Goal: Information Seeking & Learning: Learn about a topic

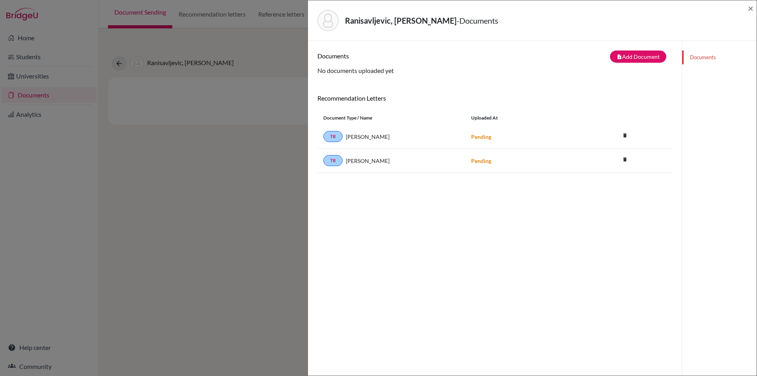
click at [754, 6] on div "Ranisavljevic, Luka - Documents ×" at bounding box center [532, 20] width 449 height 41
click at [749, 6] on span "×" at bounding box center [751, 7] width 6 height 11
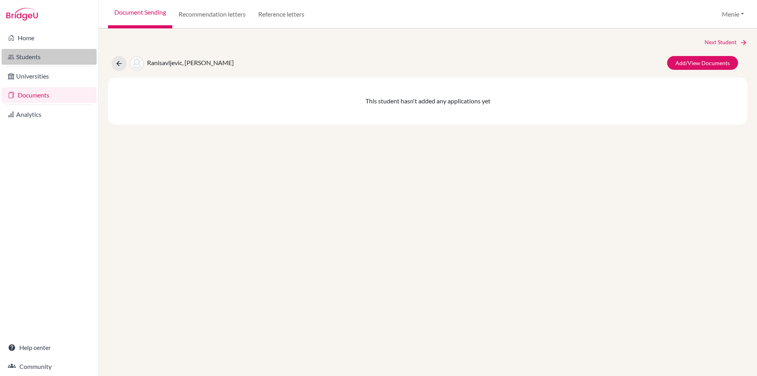
click at [24, 55] on link "Students" at bounding box center [49, 57] width 95 height 16
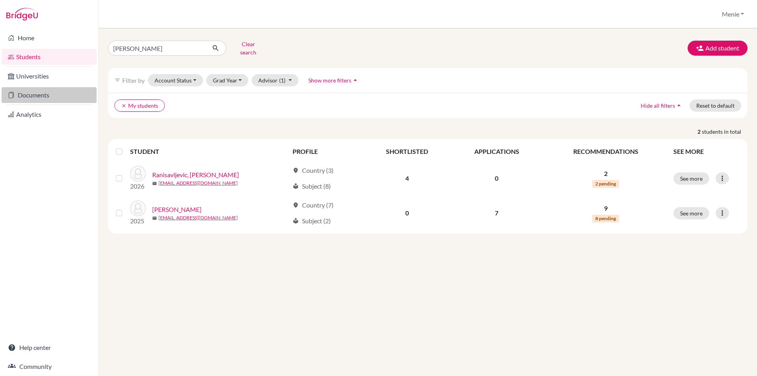
click at [37, 93] on link "Documents" at bounding box center [49, 95] width 95 height 16
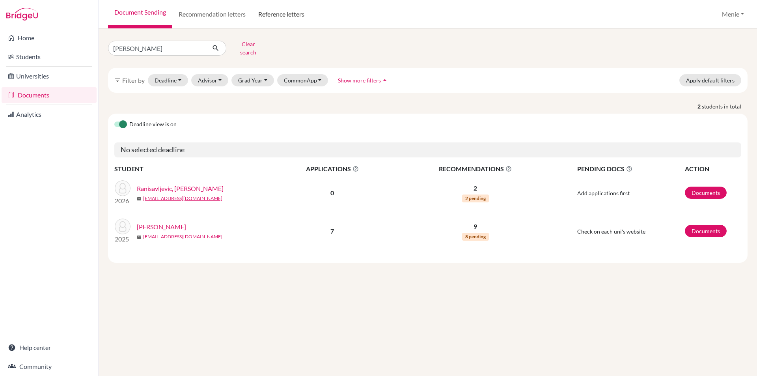
click at [281, 14] on link "Reference letters" at bounding box center [281, 14] width 59 height 28
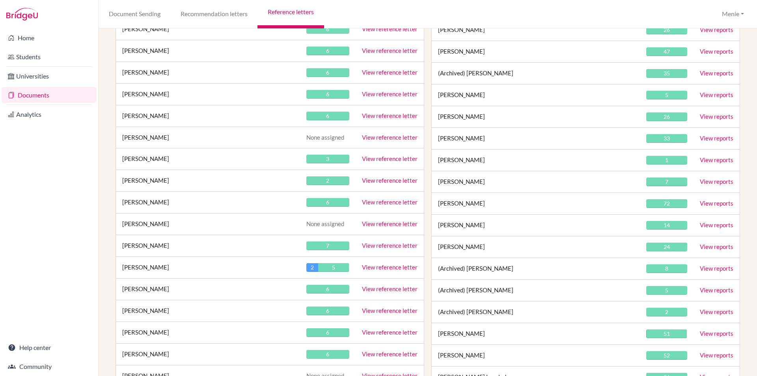
scroll to position [15523, 0]
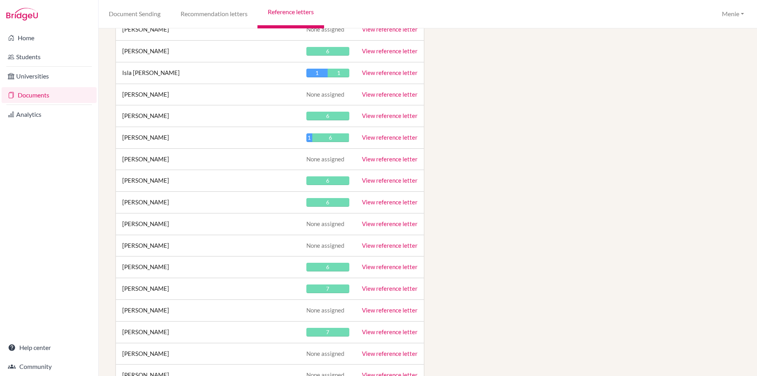
click at [384, 202] on link "View reference letter" at bounding box center [390, 201] width 56 height 7
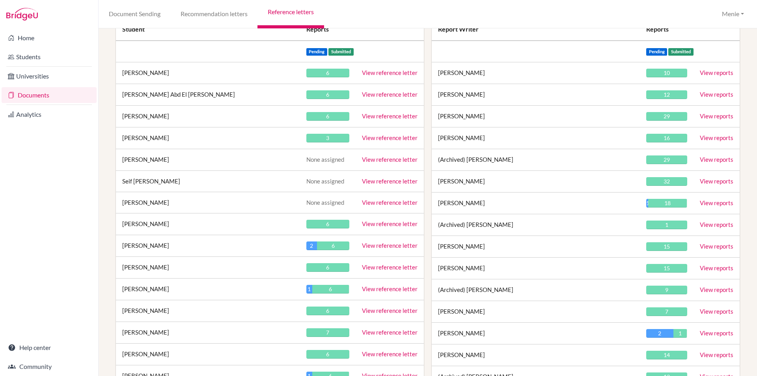
scroll to position [16214, 0]
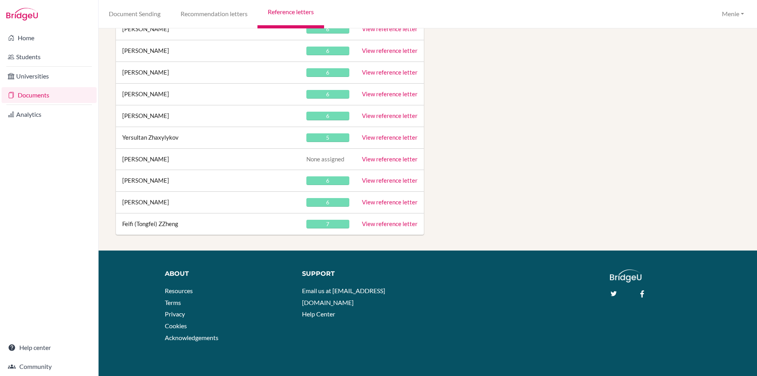
click at [376, 201] on link "View reference letter" at bounding box center [390, 201] width 56 height 7
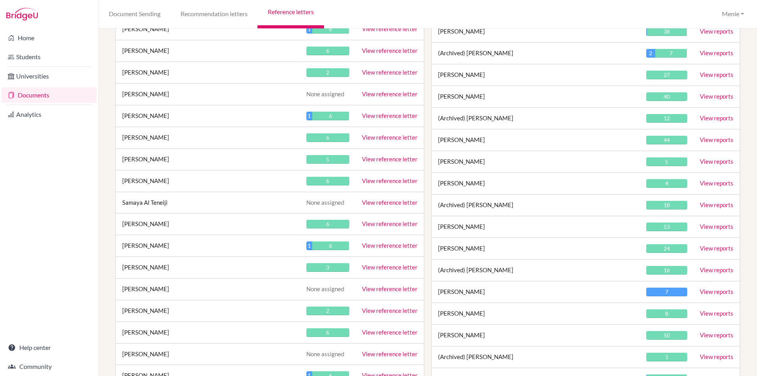
scroll to position [7024, 0]
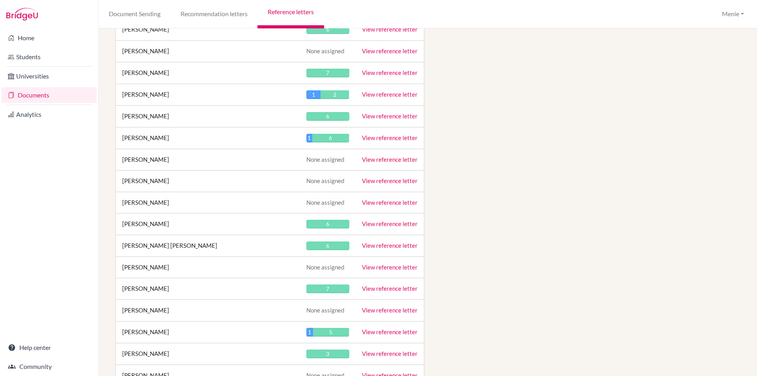
click at [398, 223] on link "View reference letter" at bounding box center [390, 223] width 56 height 7
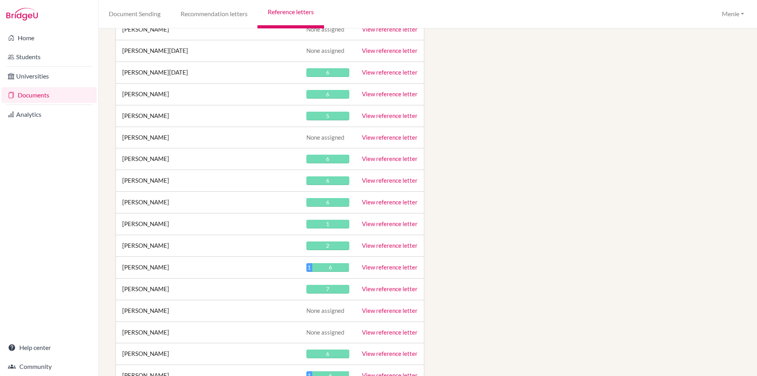
scroll to position [9576, 0]
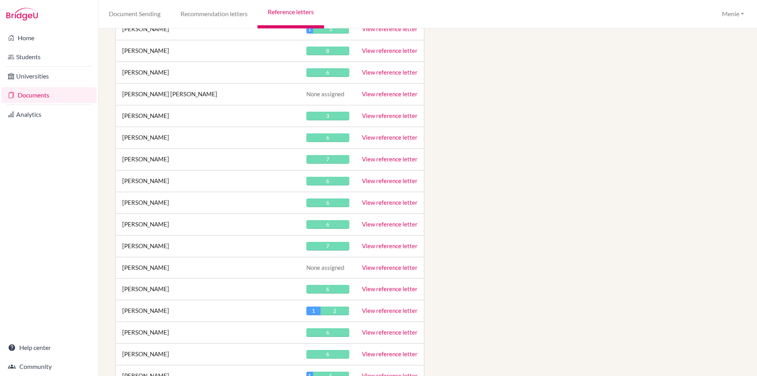
click at [391, 200] on link "View reference letter" at bounding box center [390, 202] width 56 height 7
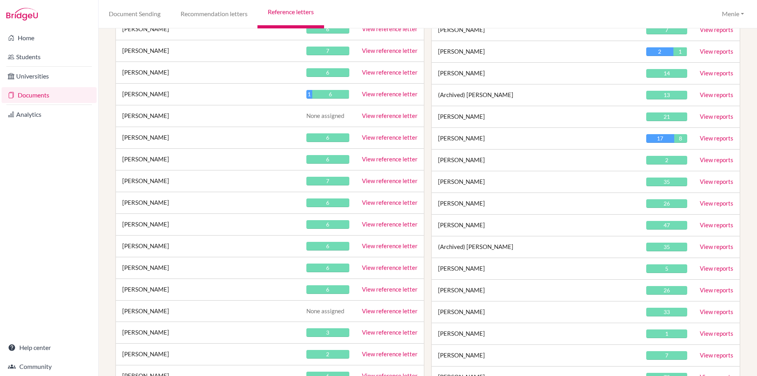
scroll to position [8452, 0]
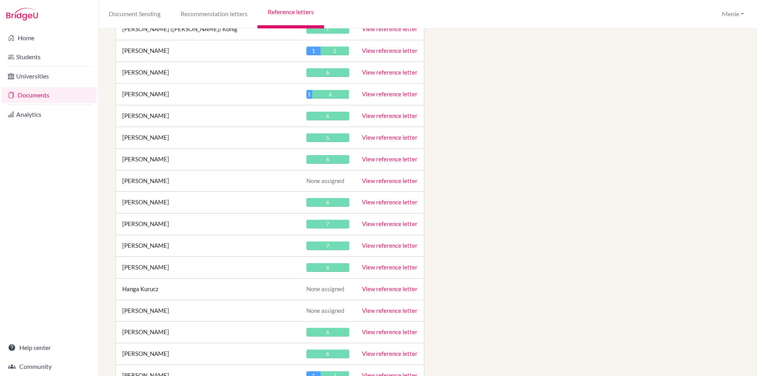
click at [388, 200] on link "View reference letter" at bounding box center [390, 201] width 56 height 7
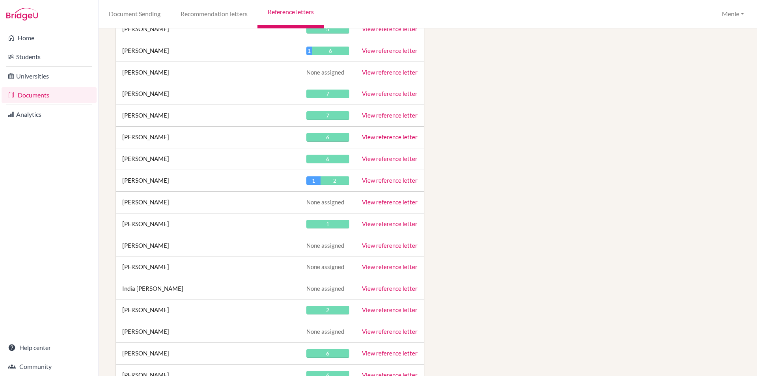
scroll to position [11609, 0]
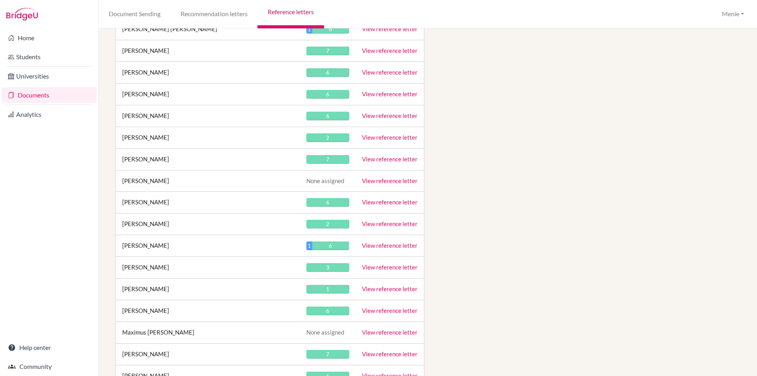
click at [390, 203] on link "View reference letter" at bounding box center [390, 201] width 56 height 7
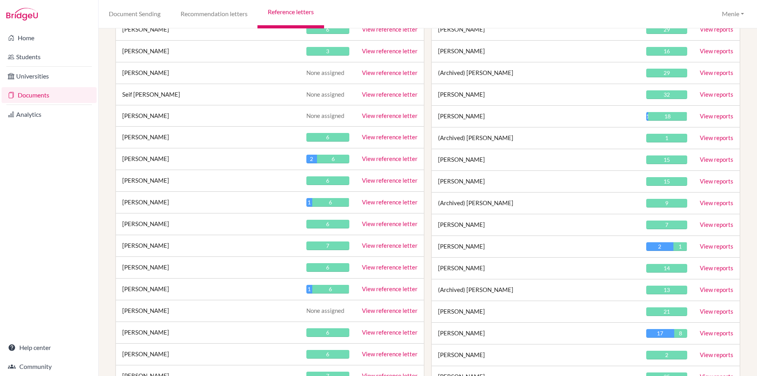
scroll to position [1059, 0]
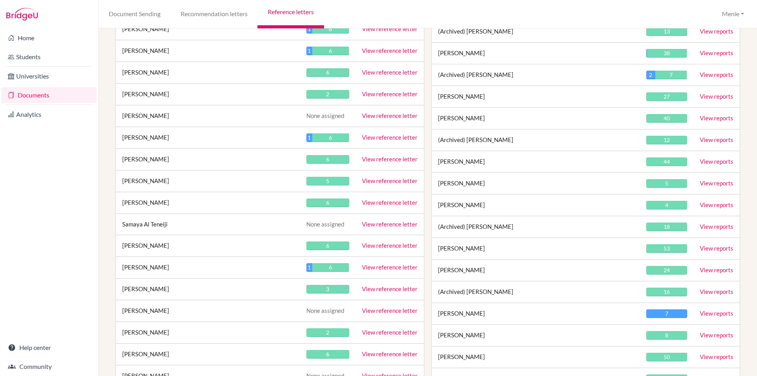
click at [390, 204] on link "View reference letter" at bounding box center [390, 202] width 56 height 7
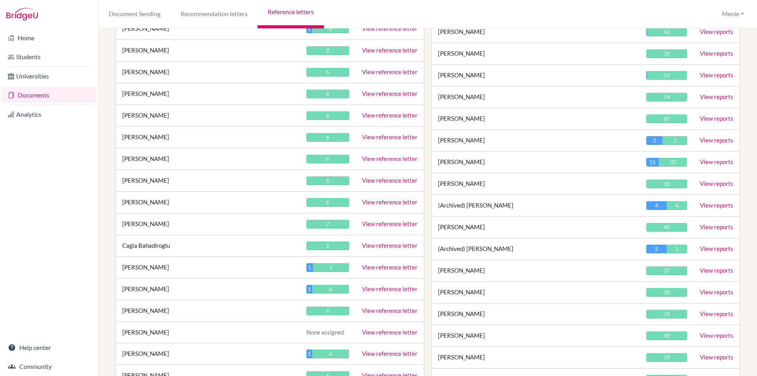
click at [383, 200] on link "View reference letter" at bounding box center [390, 201] width 56 height 7
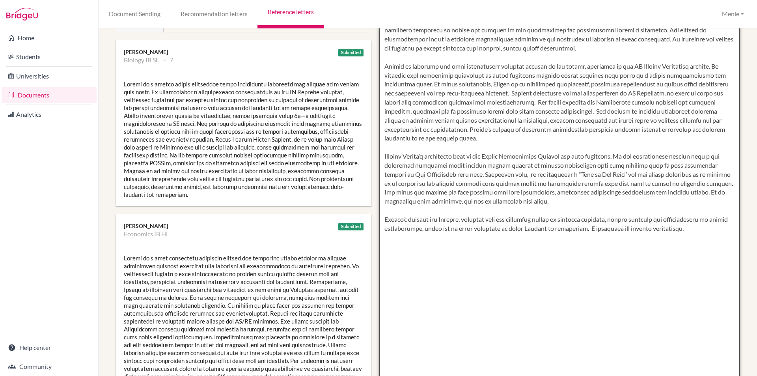
scroll to position [158, 0]
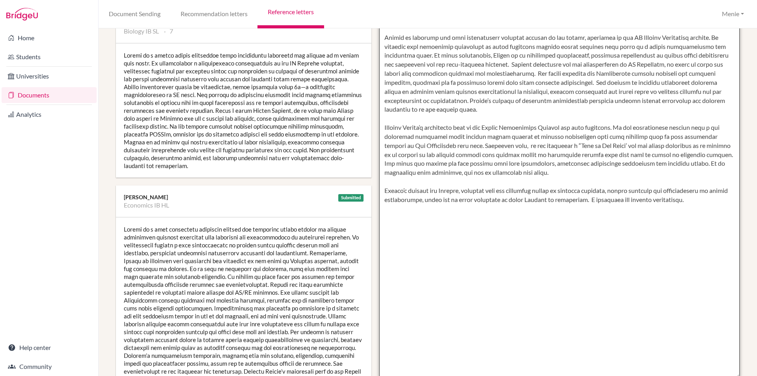
drag, startPoint x: 379, startPoint y: 95, endPoint x: 429, endPoint y: 113, distance: 53.0
click at [700, 215] on textarea at bounding box center [559, 150] width 361 height 456
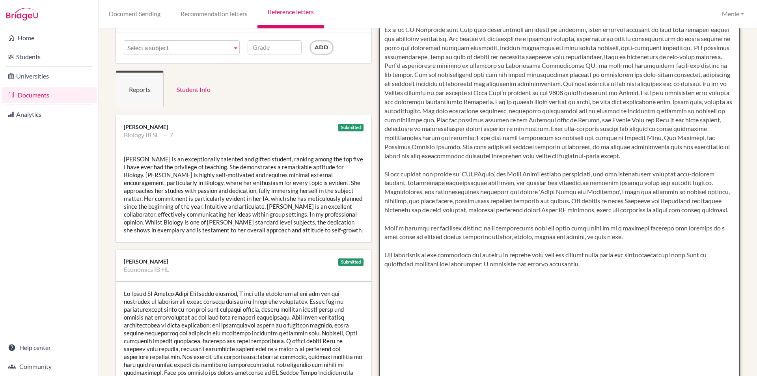
scroll to position [227, 0]
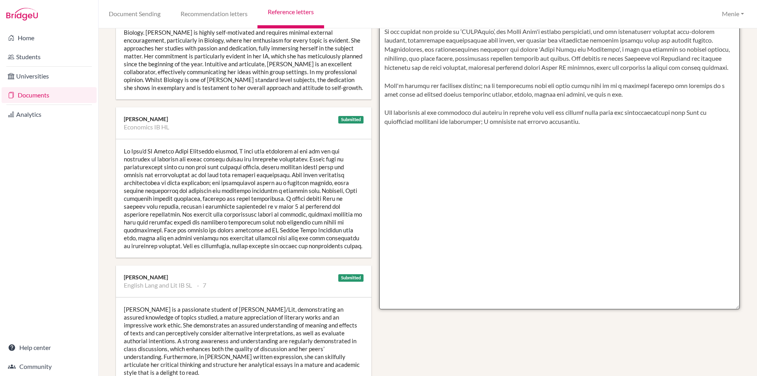
drag, startPoint x: 382, startPoint y: 94, endPoint x: 608, endPoint y: 164, distance: 237.3
click at [608, 164] on textarea at bounding box center [559, 81] width 361 height 456
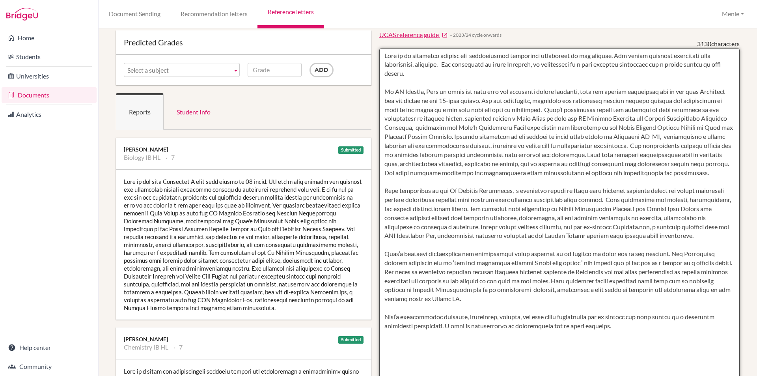
scroll to position [65, 0]
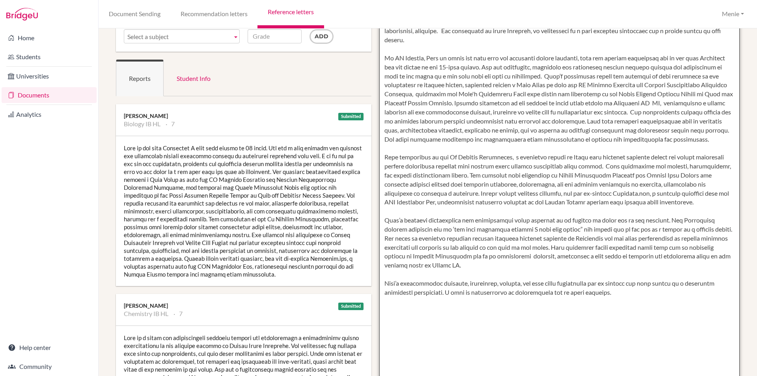
drag, startPoint x: 382, startPoint y: 87, endPoint x: 654, endPoint y: 304, distance: 347.3
click at [654, 304] on textarea at bounding box center [559, 243] width 361 height 456
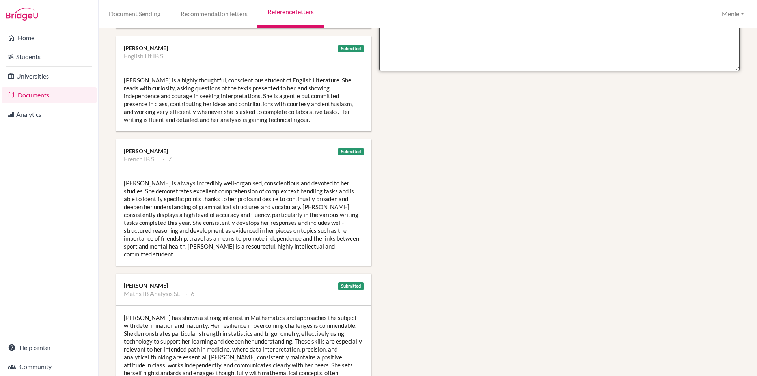
drag, startPoint x: 382, startPoint y: 87, endPoint x: 664, endPoint y: 158, distance: 290.9
click at [664, 158] on div "Manage report writers Predicted Grades Subject Biology IB HL Chemistry IB HL En…" at bounding box center [428, 93] width 632 height 1040
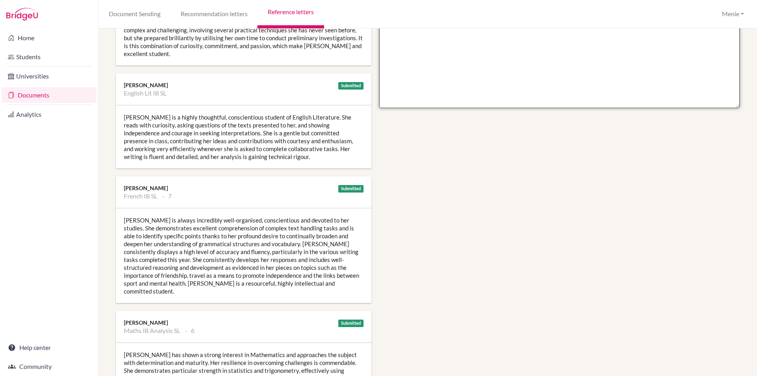
scroll to position [268, 0]
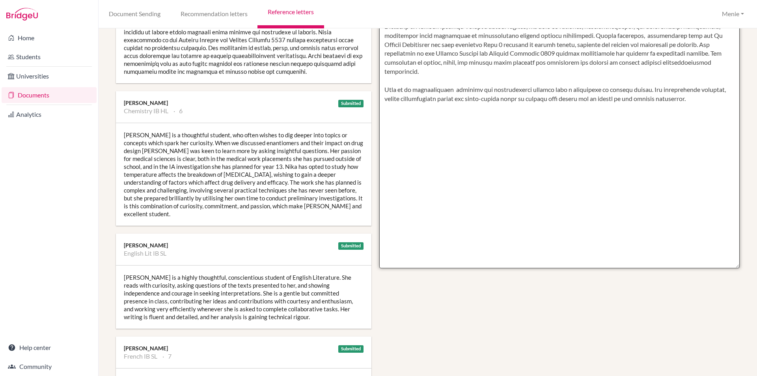
click at [667, 158] on textarea at bounding box center [559, 40] width 361 height 456
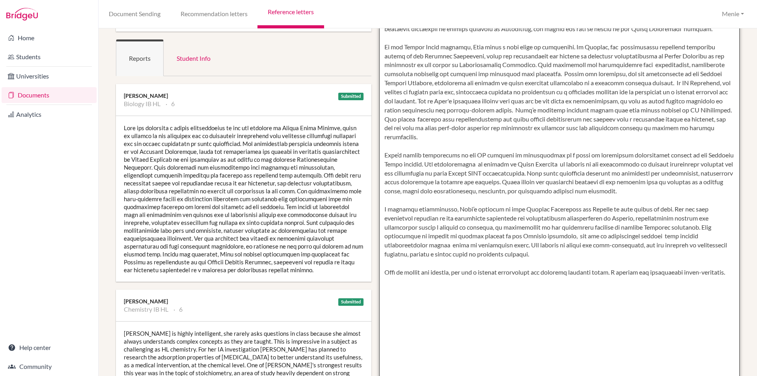
scroll to position [153, 0]
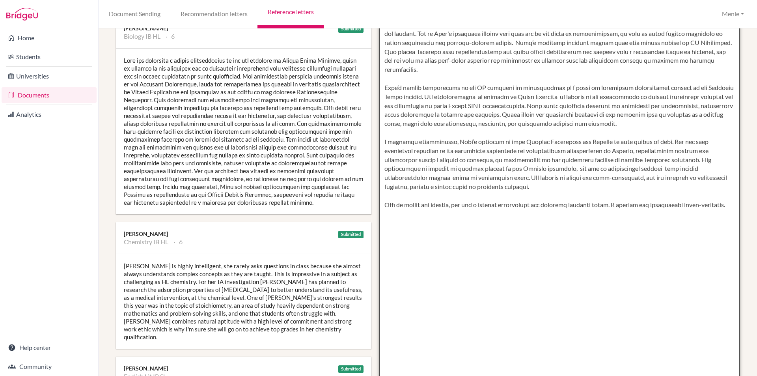
drag, startPoint x: 381, startPoint y: 88, endPoint x: 394, endPoint y: 166, distance: 78.8
click at [412, 214] on textarea at bounding box center [559, 155] width 361 height 456
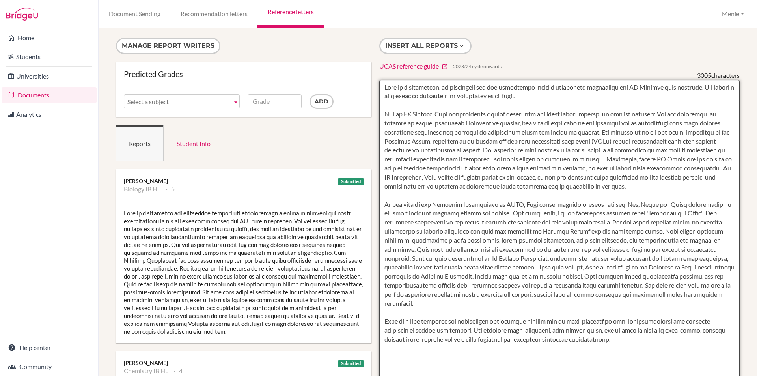
drag, startPoint x: 382, startPoint y: 87, endPoint x: 573, endPoint y: 337, distance: 314.7
click at [573, 337] on textarea at bounding box center [559, 308] width 361 height 456
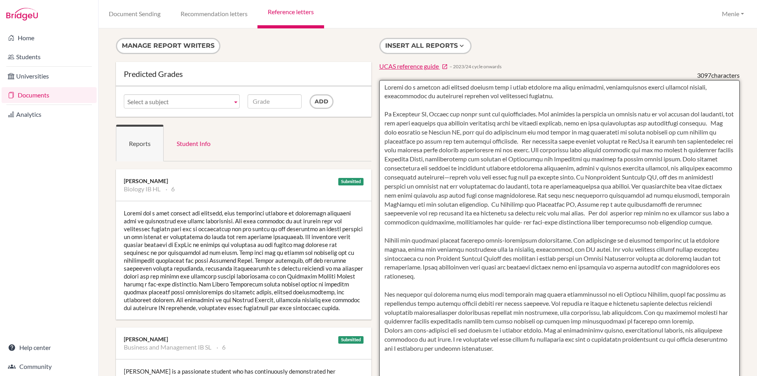
drag, startPoint x: 384, startPoint y: 86, endPoint x: 612, endPoint y: 367, distance: 362.1
click at [612, 367] on textarea at bounding box center [559, 308] width 361 height 456
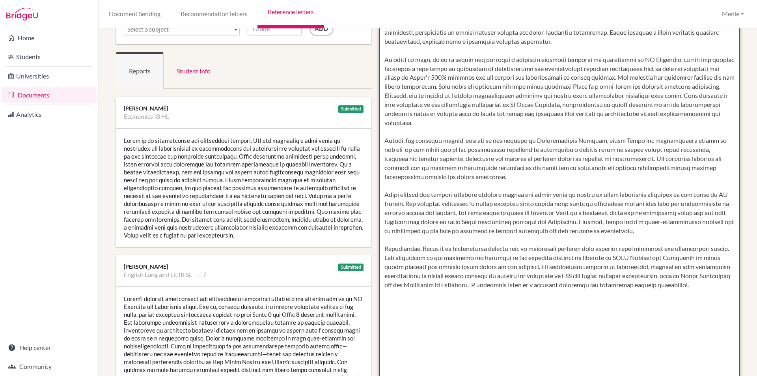
scroll to position [81, 0]
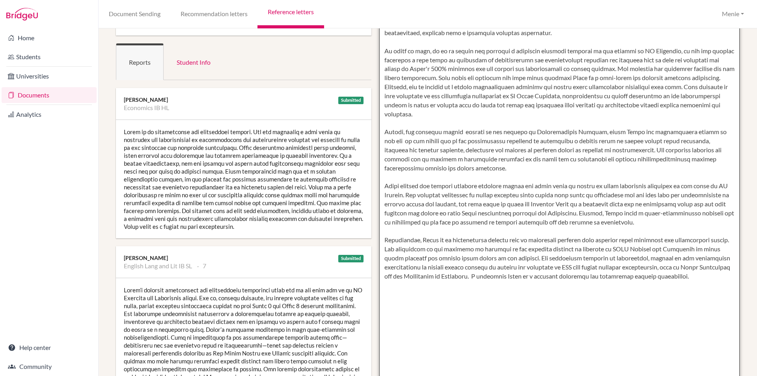
drag, startPoint x: 381, startPoint y: 86, endPoint x: 503, endPoint y: 225, distance: 184.7
click at [671, 311] on textarea at bounding box center [559, 227] width 361 height 456
